Goal: Information Seeking & Learning: Check status

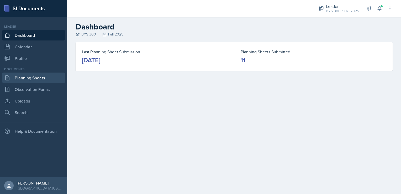
click at [18, 79] on link "Planning Sheets" at bounding box center [33, 77] width 63 height 11
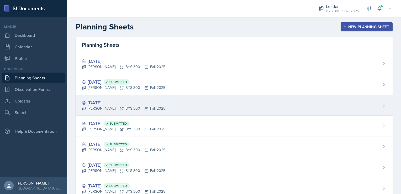
click at [98, 99] on div "[DATE]" at bounding box center [123, 102] width 83 height 7
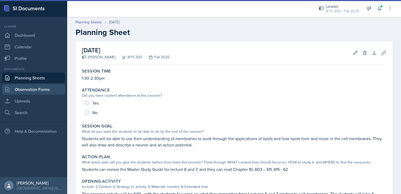
click at [36, 93] on link "Observation Forms" at bounding box center [33, 89] width 63 height 11
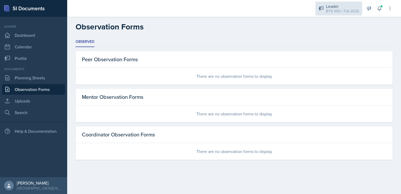
click at [344, 8] on div "BYS 300 / Fall 2025" at bounding box center [342, 11] width 33 height 6
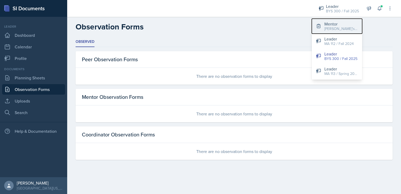
click at [325, 29] on div "[PERSON_NAME]'s Group / Fall 2025" at bounding box center [342, 29] width 34 height 6
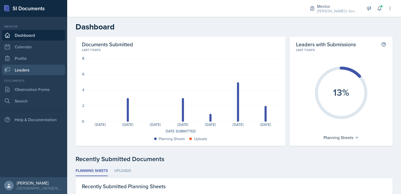
click at [21, 67] on link "Leaders" at bounding box center [33, 70] width 63 height 11
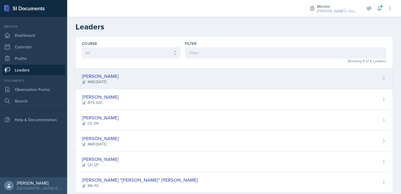
click at [134, 83] on div "[PERSON_NAME] MAE/[DATE]" at bounding box center [234, 78] width 317 height 21
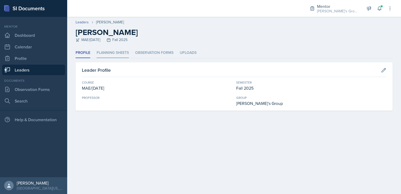
click at [127, 55] on li "Planning Sheets" at bounding box center [113, 53] width 32 height 10
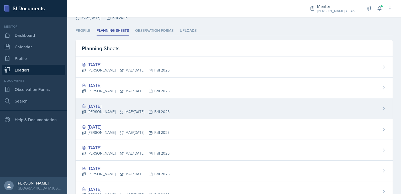
scroll to position [23, 0]
click at [108, 134] on div "[PERSON_NAME] MAE/[DATE] Fall 2025" at bounding box center [126, 132] width 88 height 6
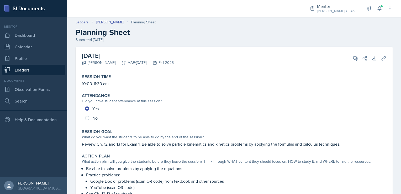
click at [45, 72] on link "Leaders" at bounding box center [33, 70] width 63 height 11
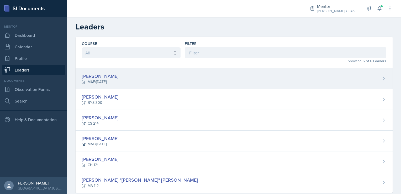
click at [108, 83] on div "MAE/[DATE]" at bounding box center [100, 82] width 37 height 6
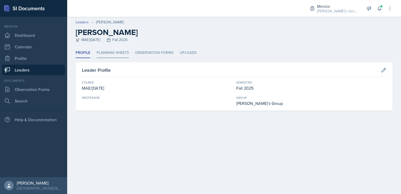
click at [127, 53] on li "Planning Sheets" at bounding box center [113, 53] width 32 height 10
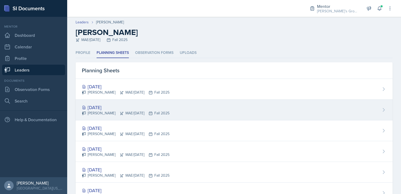
click at [128, 109] on div "[DATE]" at bounding box center [126, 107] width 88 height 7
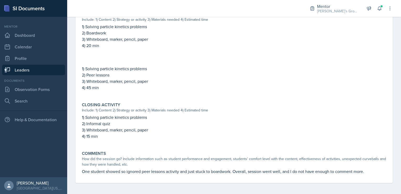
scroll to position [240, 0]
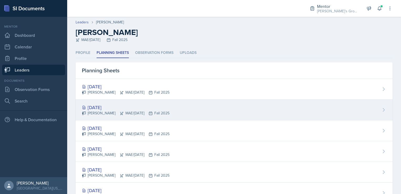
click at [117, 112] on div "[PERSON_NAME] MAE/[DATE] Fall 2025" at bounding box center [126, 113] width 88 height 6
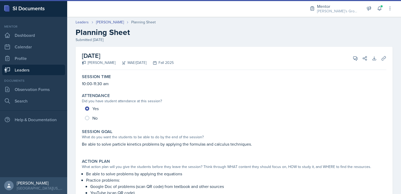
scroll to position [241, 0]
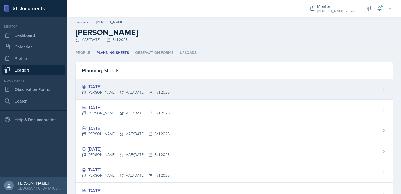
click at [136, 91] on div "[PERSON_NAME] MAE/[DATE] Fall 2025" at bounding box center [126, 93] width 88 height 6
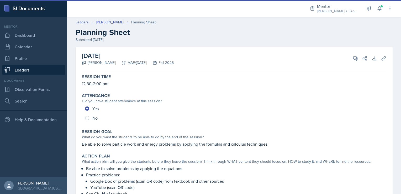
scroll to position [237, 0]
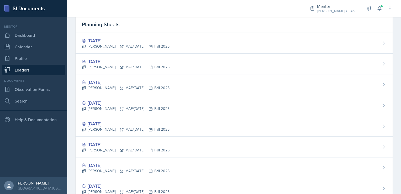
scroll to position [47, 0]
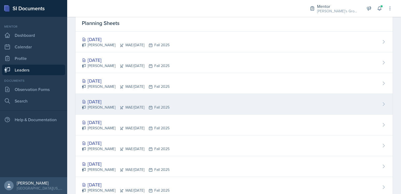
click at [174, 104] on div "[DATE] [PERSON_NAME] MAE/[DATE] Fall 2025" at bounding box center [234, 104] width 317 height 21
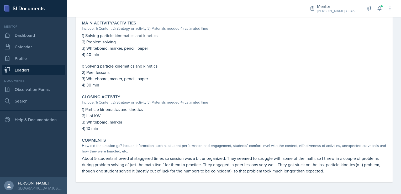
scroll to position [227, 0]
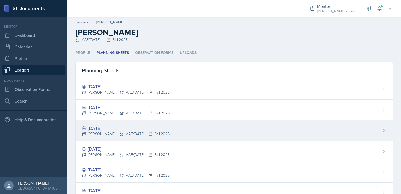
click at [125, 128] on div "[DATE]" at bounding box center [126, 127] width 88 height 7
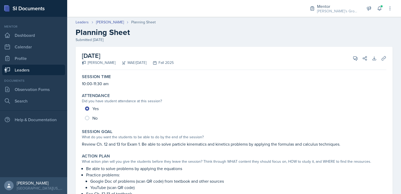
scroll to position [227, 0]
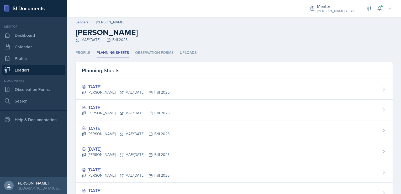
click at [43, 70] on link "Leaders" at bounding box center [33, 70] width 63 height 11
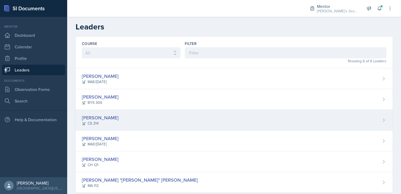
click at [125, 115] on div "[PERSON_NAME] CS 214" at bounding box center [234, 120] width 317 height 21
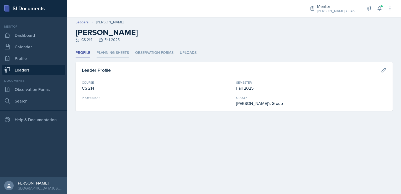
click at [120, 52] on li "Planning Sheets" at bounding box center [113, 53] width 32 height 10
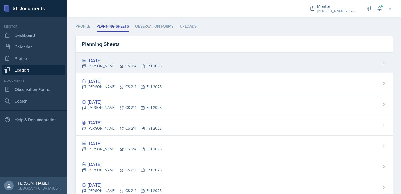
scroll to position [27, 0]
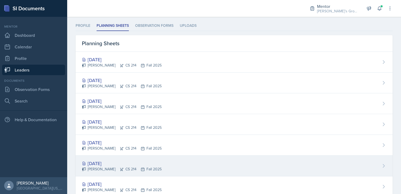
click at [146, 160] on div "[DATE]" at bounding box center [122, 163] width 80 height 7
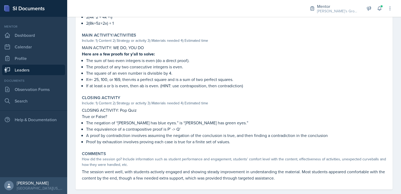
scroll to position [239, 0]
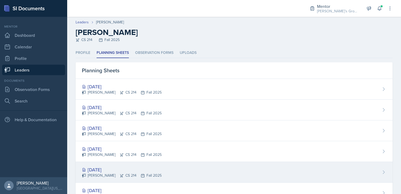
click at [146, 166] on div "[DATE]" at bounding box center [122, 169] width 80 height 7
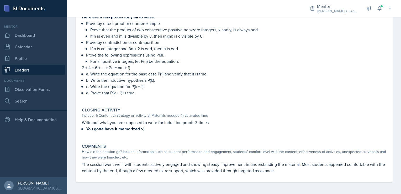
scroll to position [238, 0]
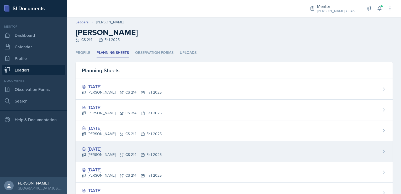
click at [120, 145] on div "[DATE]" at bounding box center [122, 148] width 80 height 7
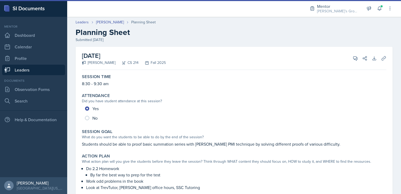
scroll to position [175, 0]
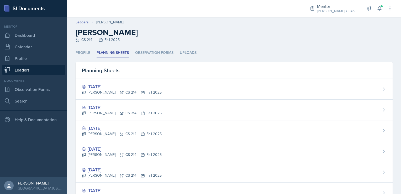
click at [39, 67] on link "Leaders" at bounding box center [33, 70] width 63 height 11
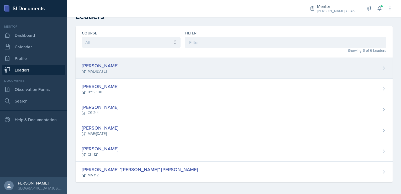
scroll to position [11, 0]
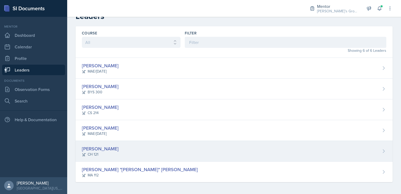
click at [104, 145] on div "[PERSON_NAME]" at bounding box center [100, 148] width 37 height 7
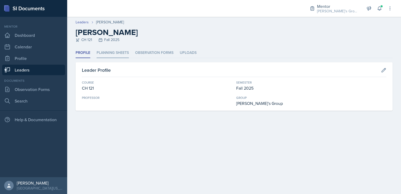
click at [111, 56] on li "Planning Sheets" at bounding box center [113, 53] width 32 height 10
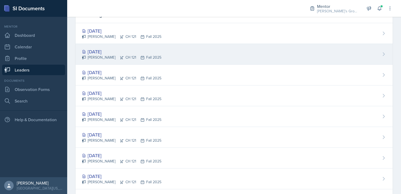
scroll to position [51, 0]
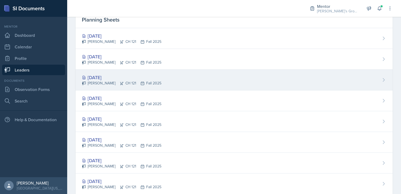
click at [133, 81] on div "[PERSON_NAME] CH 121 Fall 2025" at bounding box center [122, 83] width 80 height 6
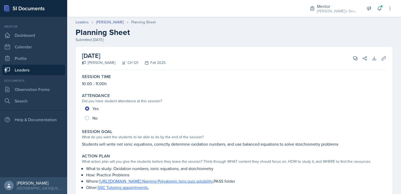
scroll to position [144, 0]
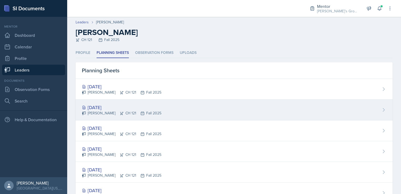
click at [131, 108] on div "[DATE]" at bounding box center [122, 107] width 80 height 7
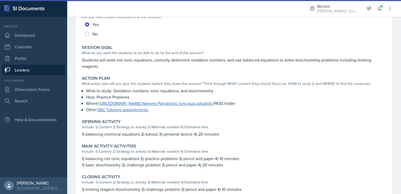
scroll to position [139, 0]
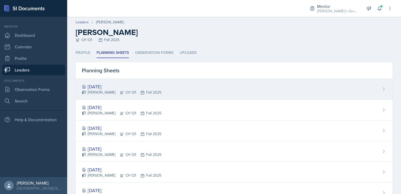
click at [154, 96] on div "[DATE] [PERSON_NAME] CH 121 Fall 2025" at bounding box center [234, 89] width 317 height 21
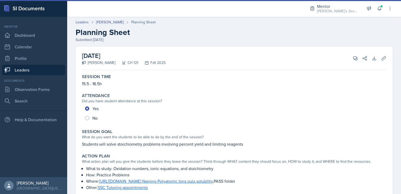
scroll to position [133, 0]
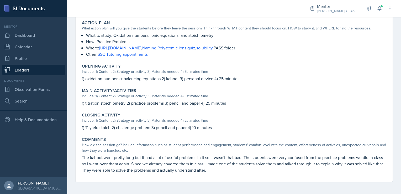
click at [40, 70] on link "Leaders" at bounding box center [33, 70] width 63 height 11
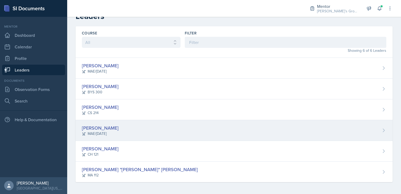
click at [111, 133] on div "[PERSON_NAME] [PERSON_NAME]/[DATE]" at bounding box center [234, 130] width 317 height 21
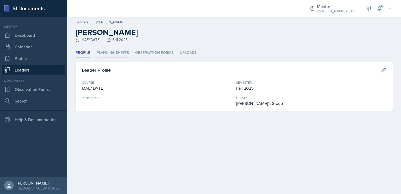
click at [112, 50] on li "Planning Sheets" at bounding box center [113, 53] width 32 height 10
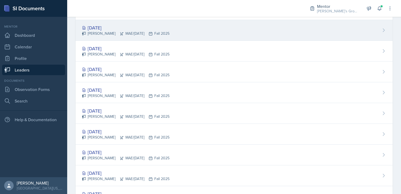
scroll to position [65, 0]
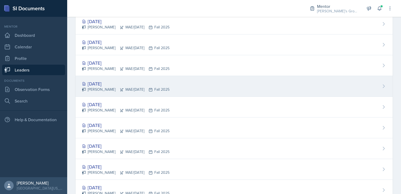
click at [174, 90] on div "[DATE] [PERSON_NAME] MAE/[DATE] Fall 2025" at bounding box center [234, 86] width 317 height 21
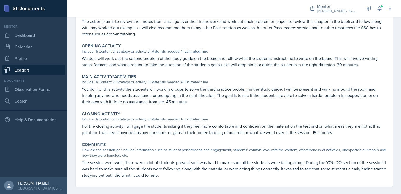
scroll to position [152, 0]
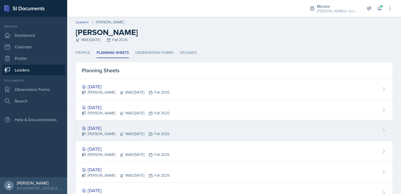
click at [132, 124] on div "[DATE]" at bounding box center [126, 127] width 88 height 7
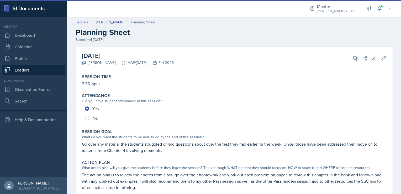
scroll to position [133, 0]
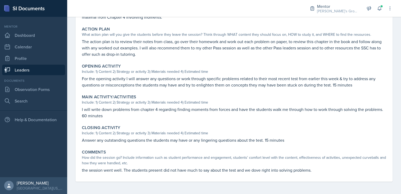
click at [49, 71] on link "Leaders" at bounding box center [33, 70] width 63 height 11
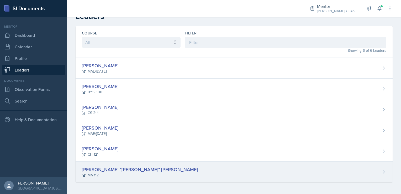
click at [122, 168] on div "[PERSON_NAME] "[PERSON_NAME]" [PERSON_NAME]" at bounding box center [140, 169] width 116 height 7
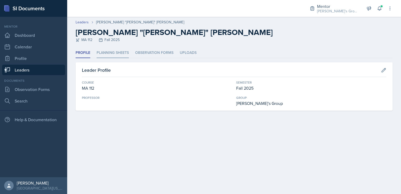
click at [99, 53] on li "Planning Sheets" at bounding box center [113, 53] width 32 height 10
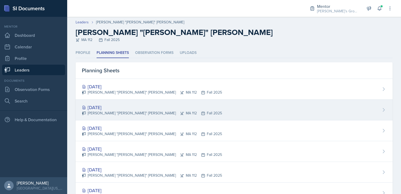
scroll to position [86, 0]
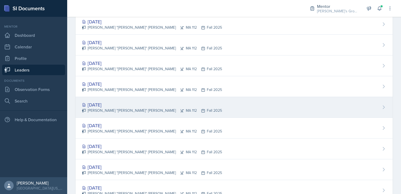
click at [206, 111] on div "[DATE] [PERSON_NAME] "[PERSON_NAME]" [PERSON_NAME] MA 112 Fall 2025" at bounding box center [234, 107] width 317 height 21
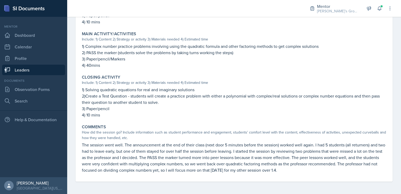
scroll to position [208, 0]
click at [37, 69] on link "Leaders" at bounding box center [33, 70] width 63 height 11
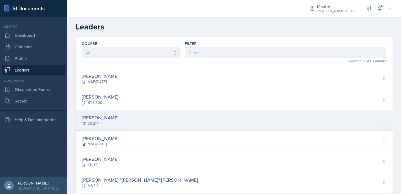
scroll to position [11, 0]
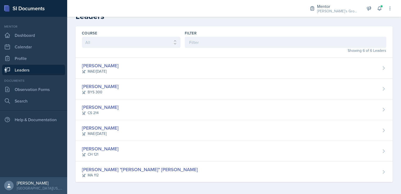
click at [33, 69] on link "Leaders" at bounding box center [33, 70] width 63 height 11
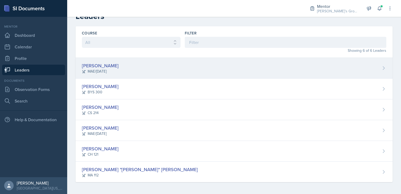
scroll to position [0, 0]
